Goal: Navigation & Orientation: Find specific page/section

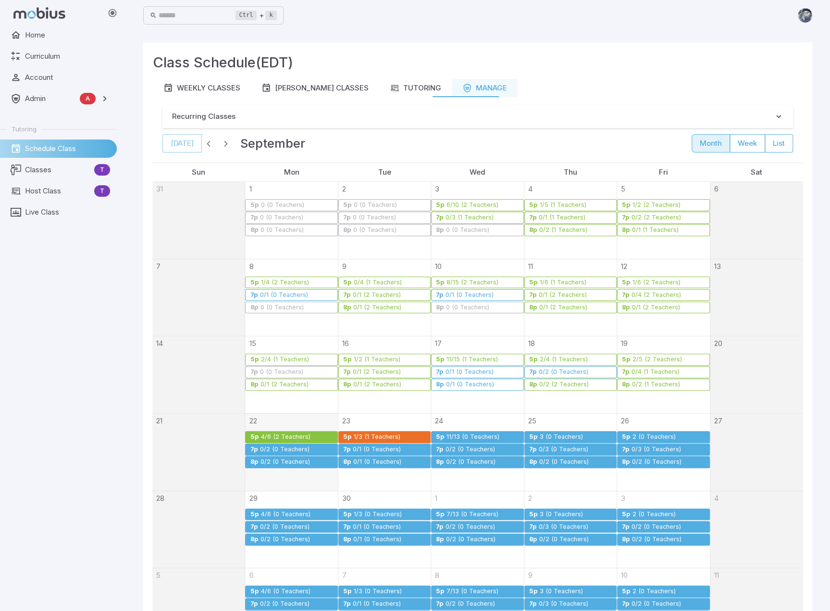
click at [526, 38] on main "Class Schedule (EDT) Weekly Classes Ms Moore Classes Tutoring Manage Recurring …" at bounding box center [478, 372] width 692 height 683
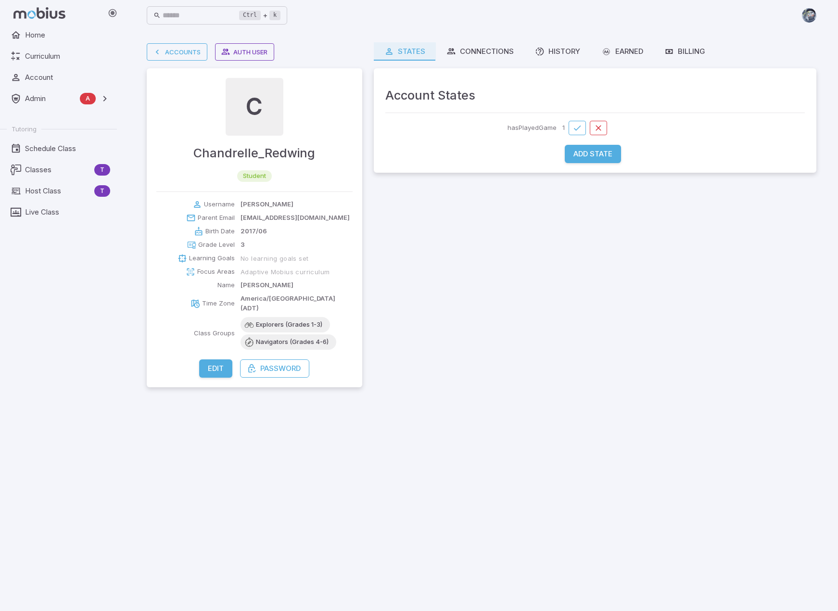
click at [547, 13] on div "Ctrl + k ​" at bounding box center [481, 15] width 669 height 21
